Goal: Navigation & Orientation: Find specific page/section

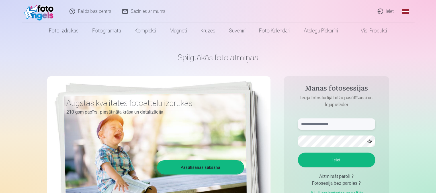
click at [319, 124] on input "text" at bounding box center [336, 124] width 77 height 11
type input "**********"
click at [325, 147] on form "**********" at bounding box center [336, 161] width 89 height 84
click at [329, 165] on button "Ieiet" at bounding box center [336, 160] width 77 height 15
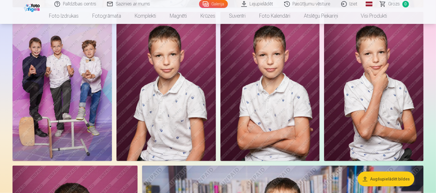
scroll to position [790, 0]
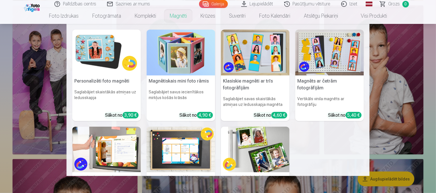
click at [247, 62] on img at bounding box center [255, 53] width 69 height 46
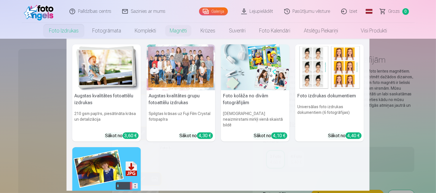
click at [244, 85] on img at bounding box center [255, 67] width 69 height 46
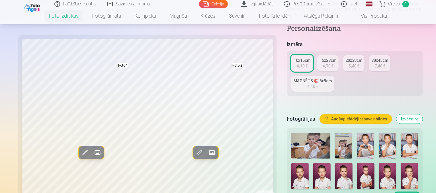
scroll to position [104, 0]
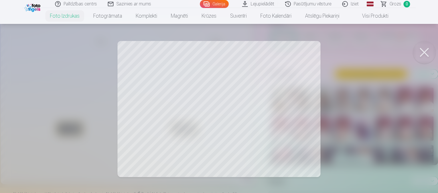
click at [423, 50] on button at bounding box center [424, 52] width 23 height 23
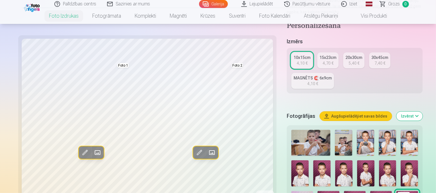
click at [309, 160] on img at bounding box center [299, 173] width 17 height 26
click at [357, 160] on img at bounding box center [365, 173] width 17 height 26
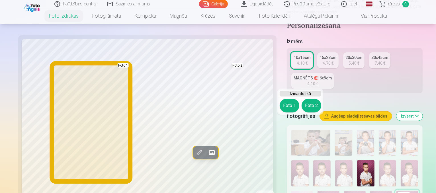
click at [285, 106] on button "Foto 1" at bounding box center [290, 106] width 20 height 14
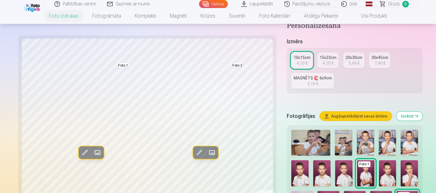
click at [401, 160] on img at bounding box center [409, 173] width 17 height 26
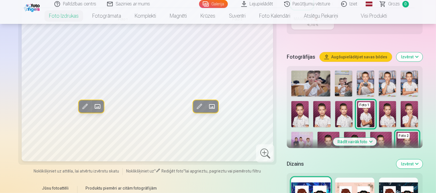
scroll to position [160, 0]
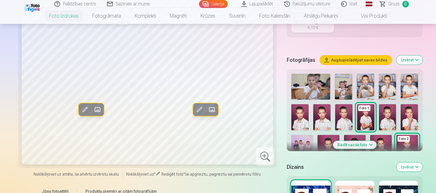
click at [347, 141] on button "Rādīt vairāk foto" at bounding box center [355, 145] width 44 height 8
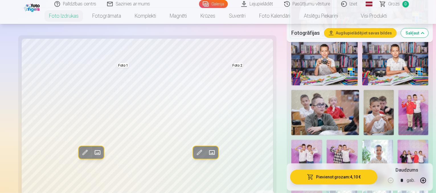
scroll to position [448, 0]
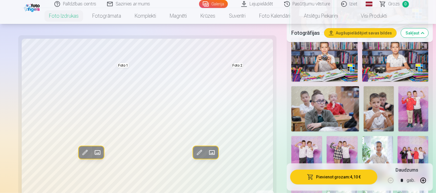
click at [398, 136] on img at bounding box center [413, 159] width 31 height 46
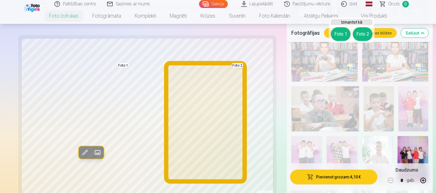
click at [362, 32] on button "Foto 2" at bounding box center [363, 34] width 20 height 14
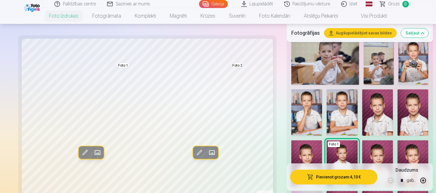
scroll to position [174, 0]
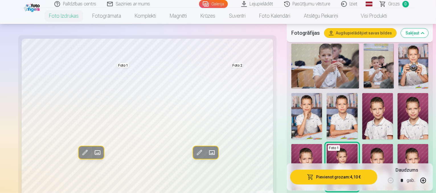
click at [362, 93] on img at bounding box center [377, 116] width 31 height 46
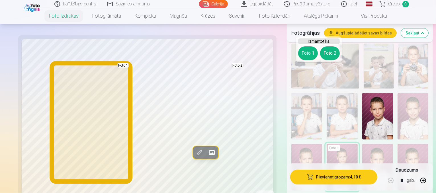
click at [308, 55] on button "Foto 1" at bounding box center [308, 53] width 20 height 14
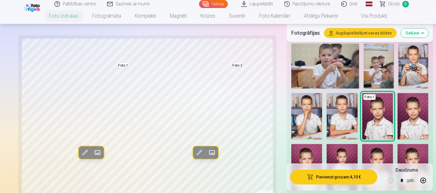
click at [256, 2] on link "Lejupielādēt" at bounding box center [257, 4] width 43 height 8
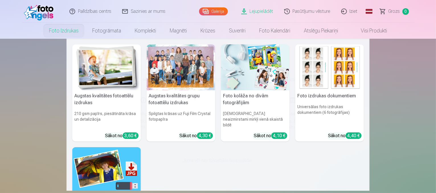
click at [67, 31] on link "Foto izdrukas" at bounding box center [63, 31] width 43 height 16
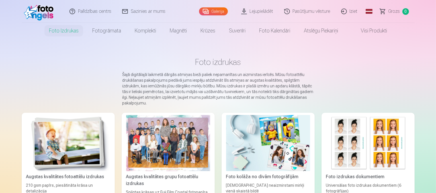
click at [369, 30] on link "Visi produkti" at bounding box center [369, 31] width 49 height 16
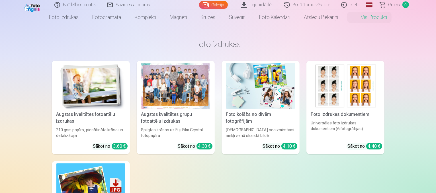
scroll to position [11, 0]
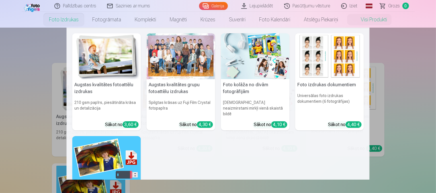
click at [57, 21] on link "Foto izdrukas" at bounding box center [63, 20] width 43 height 16
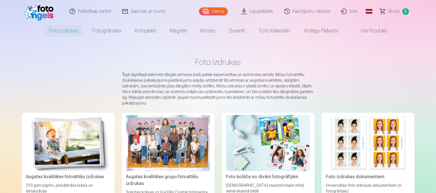
click at [222, 12] on link "Galerija" at bounding box center [213, 11] width 29 height 8
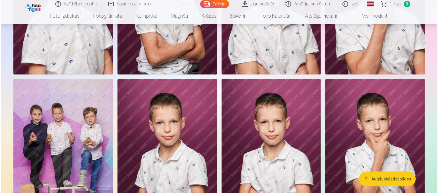
scroll to position [797, 0]
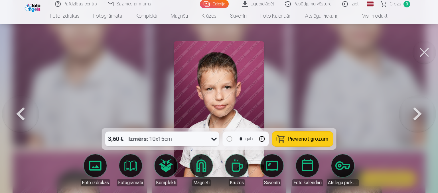
click at [260, 5] on link "Lejupielādēt" at bounding box center [258, 4] width 43 height 8
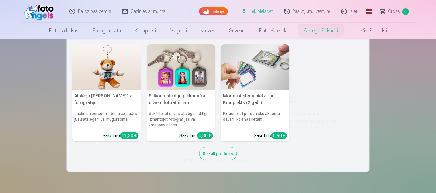
click at [331, 30] on link "Atslēgu piekariņi" at bounding box center [321, 31] width 48 height 16
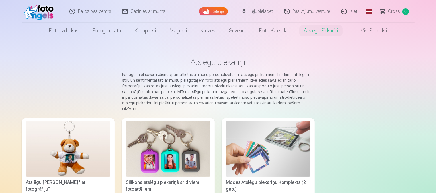
click at [369, 32] on link "Visi produkti" at bounding box center [369, 31] width 49 height 16
